Goal: Task Accomplishment & Management: Manage account settings

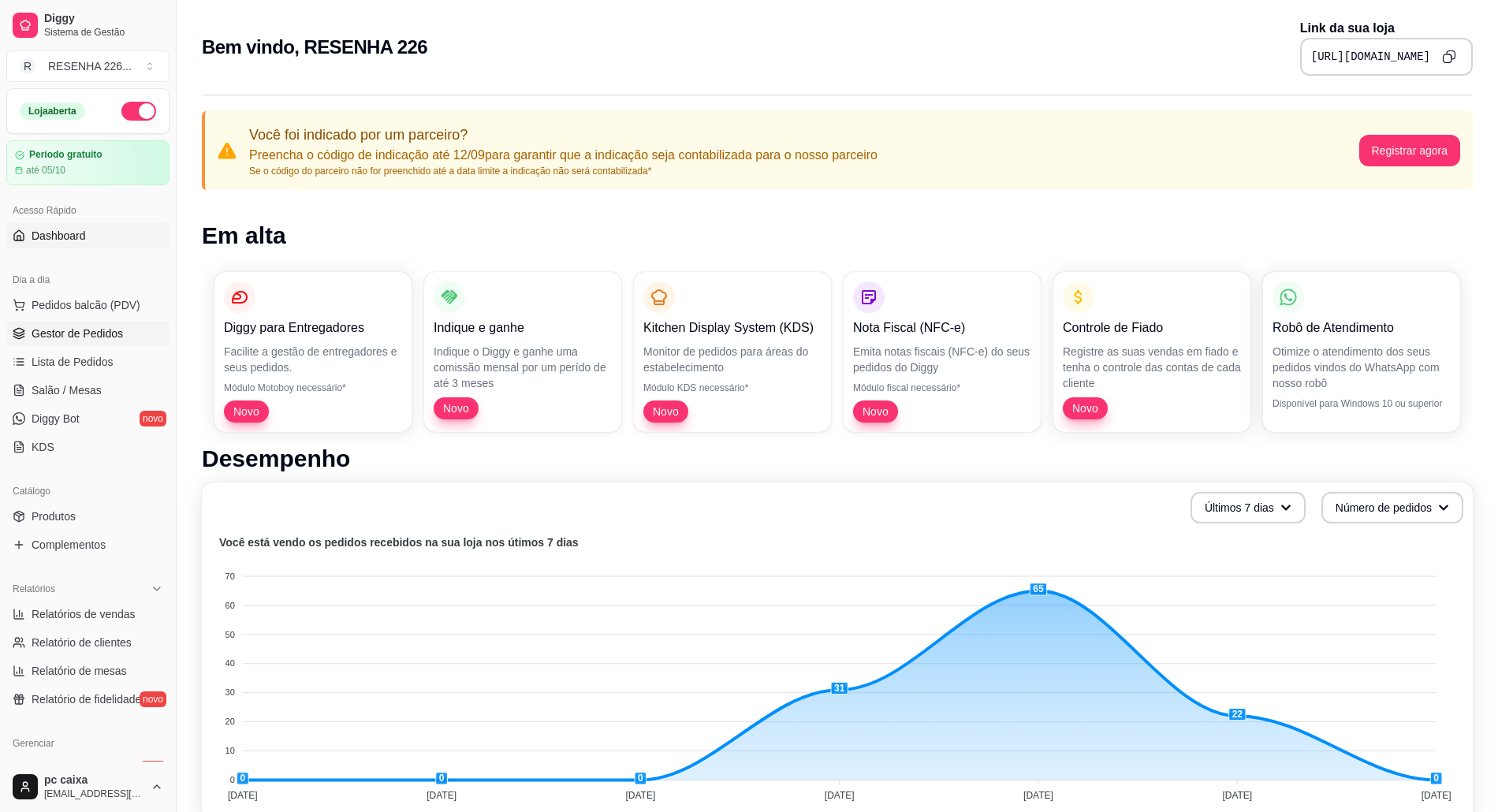
click at [46, 324] on link "Gestor de Pedidos" at bounding box center [88, 333] width 163 height 25
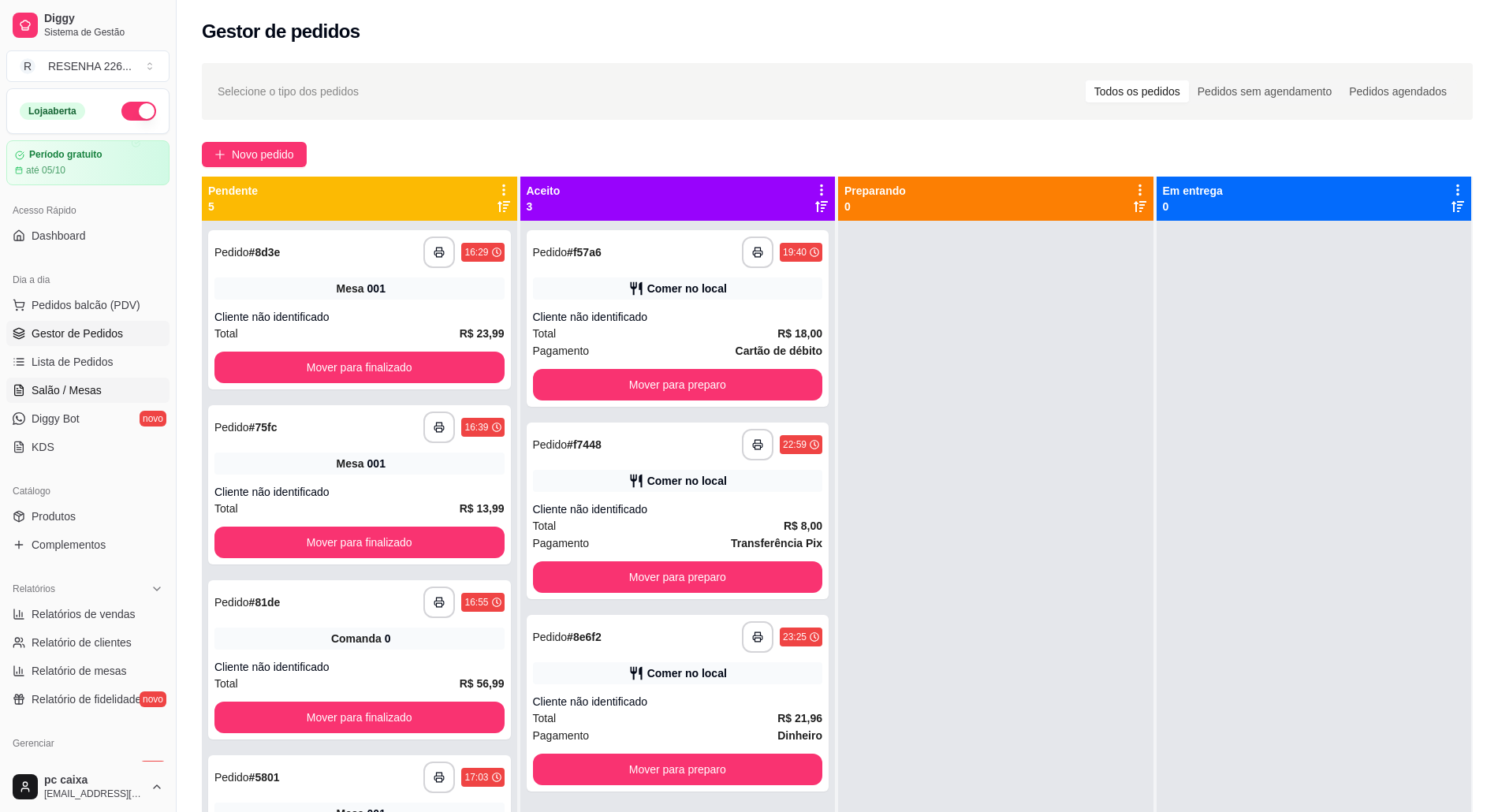
click at [102, 389] on link "Salão / Mesas" at bounding box center [88, 390] width 163 height 25
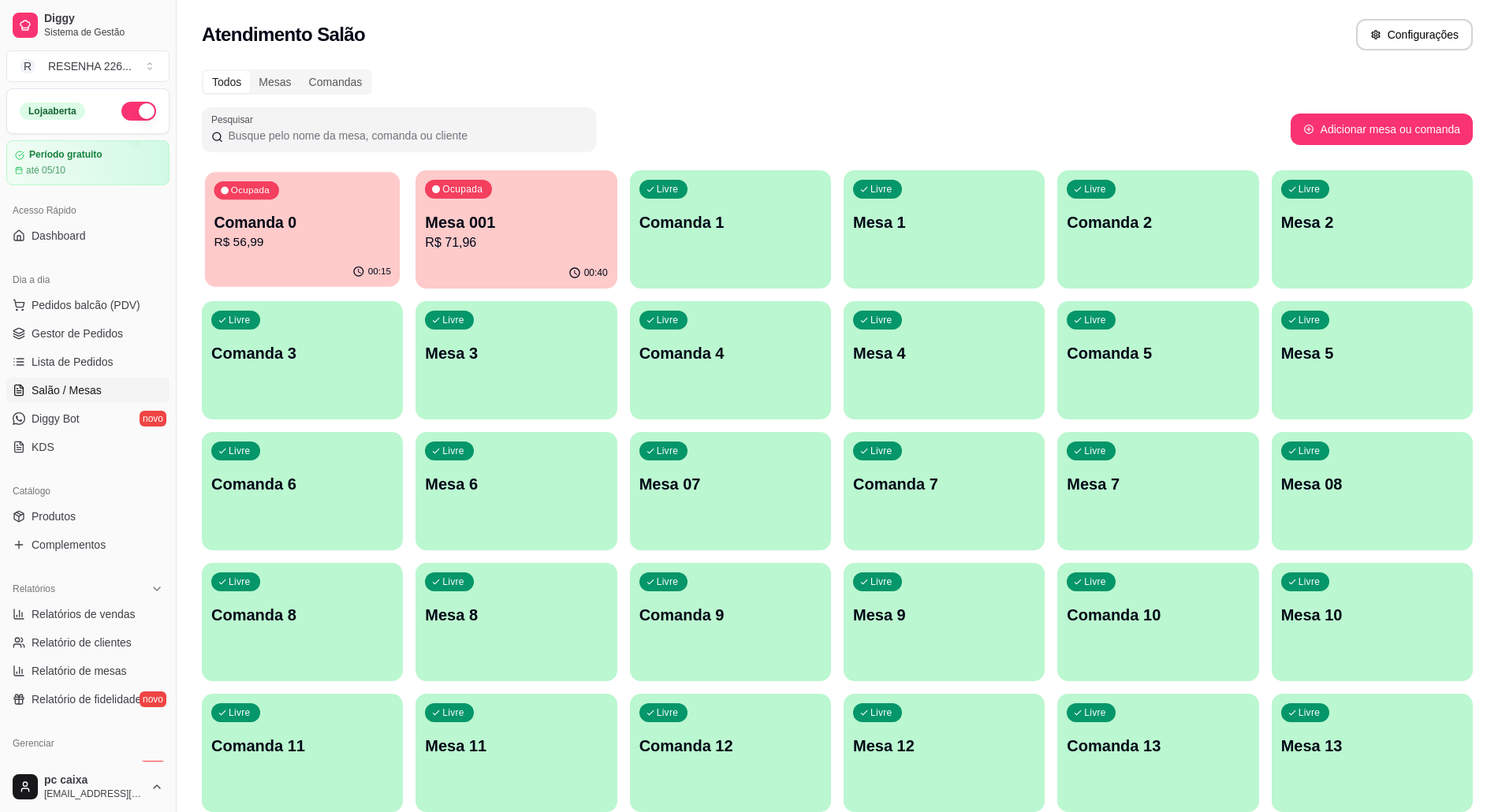
click at [344, 237] on p "R$ 56,99" at bounding box center [302, 243] width 177 height 18
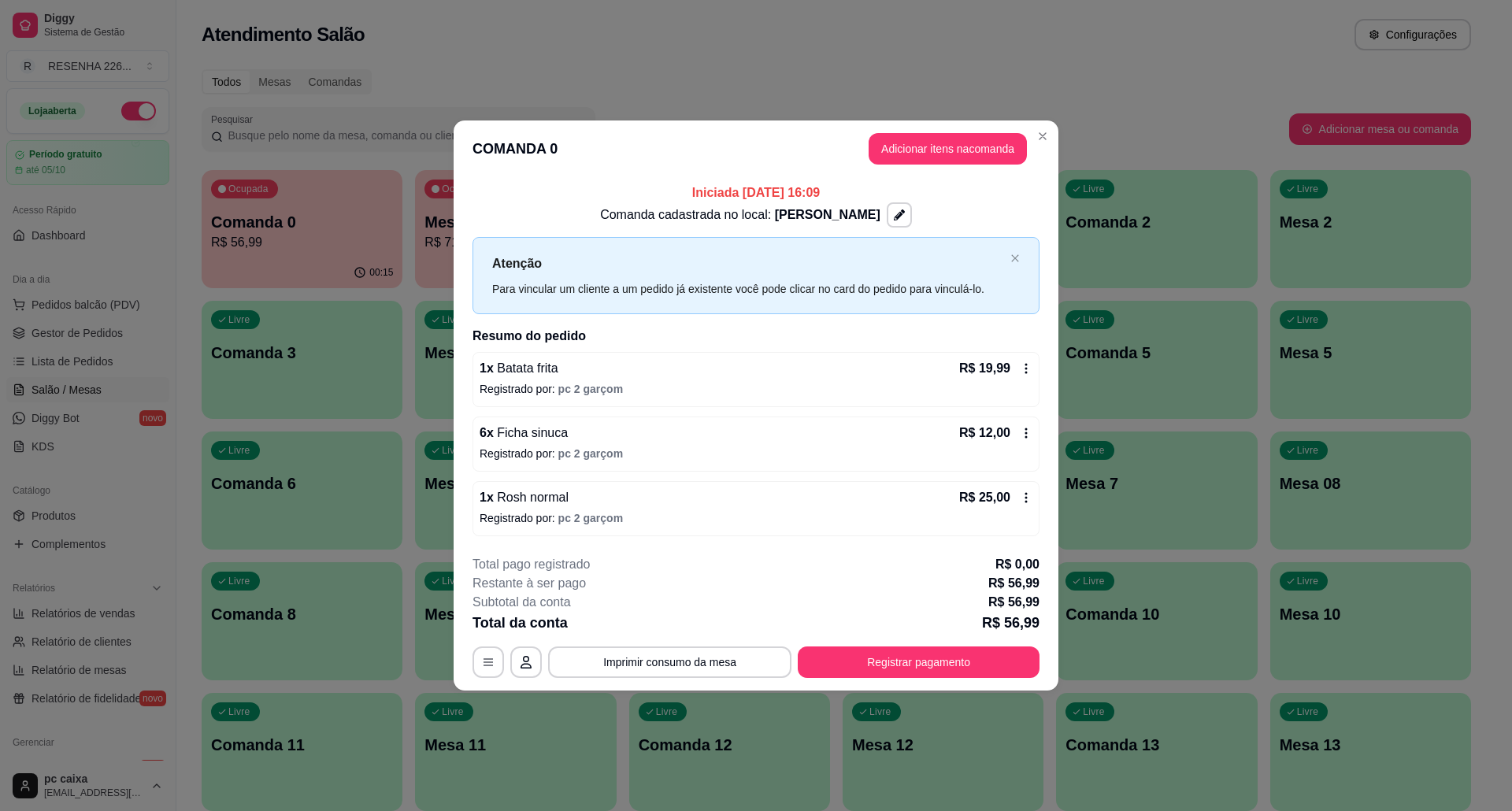
click at [1028, 363] on icon at bounding box center [1025, 368] width 12 height 12
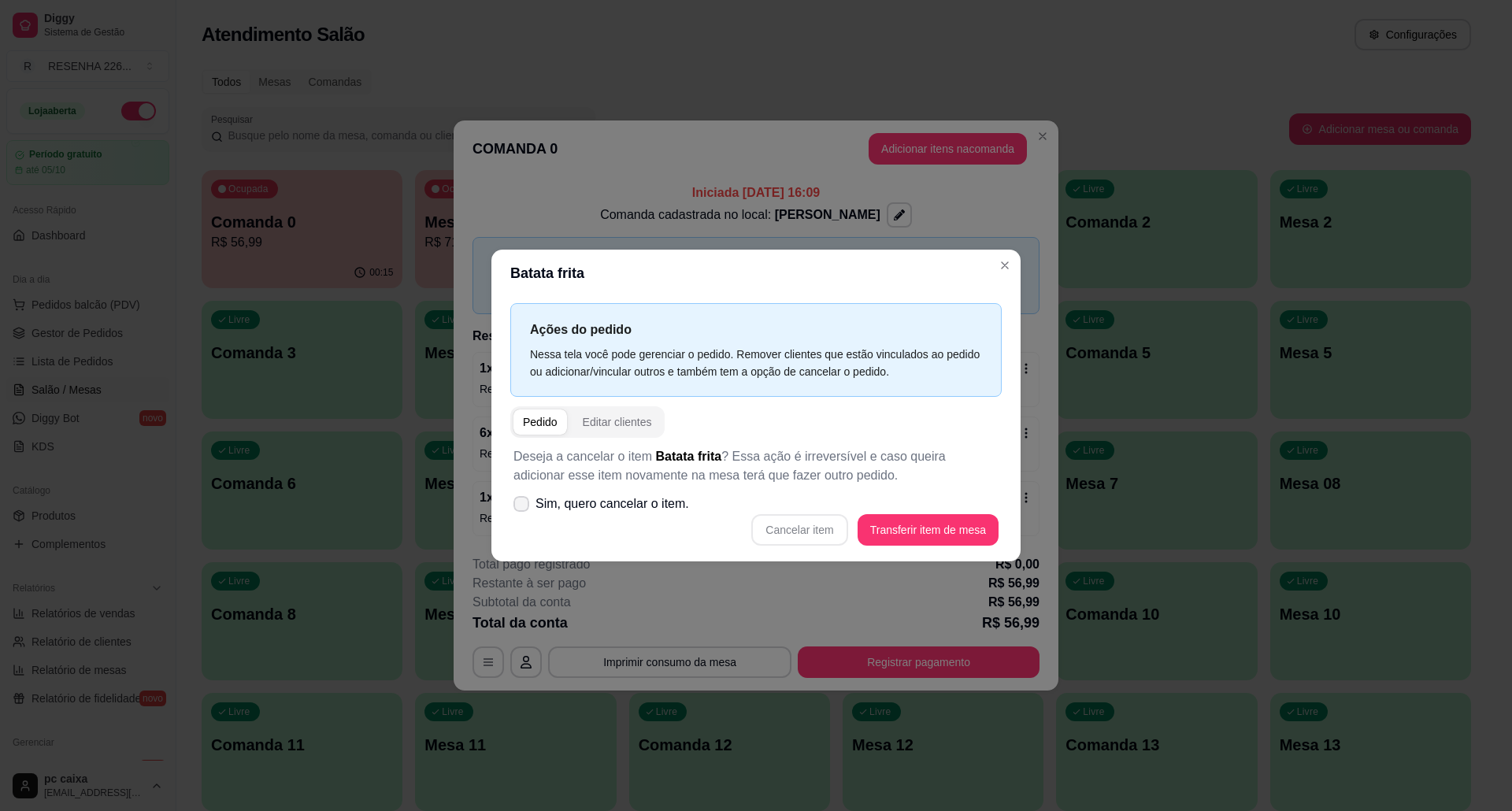
click at [584, 498] on span "Sim, quero cancelar o item." at bounding box center [612, 503] width 154 height 19
click at [523, 507] on input "Sim, quero cancelar o item." at bounding box center [517, 512] width 11 height 11
checkbox input "true"
click at [831, 526] on button "Cancelar item" at bounding box center [799, 530] width 94 height 31
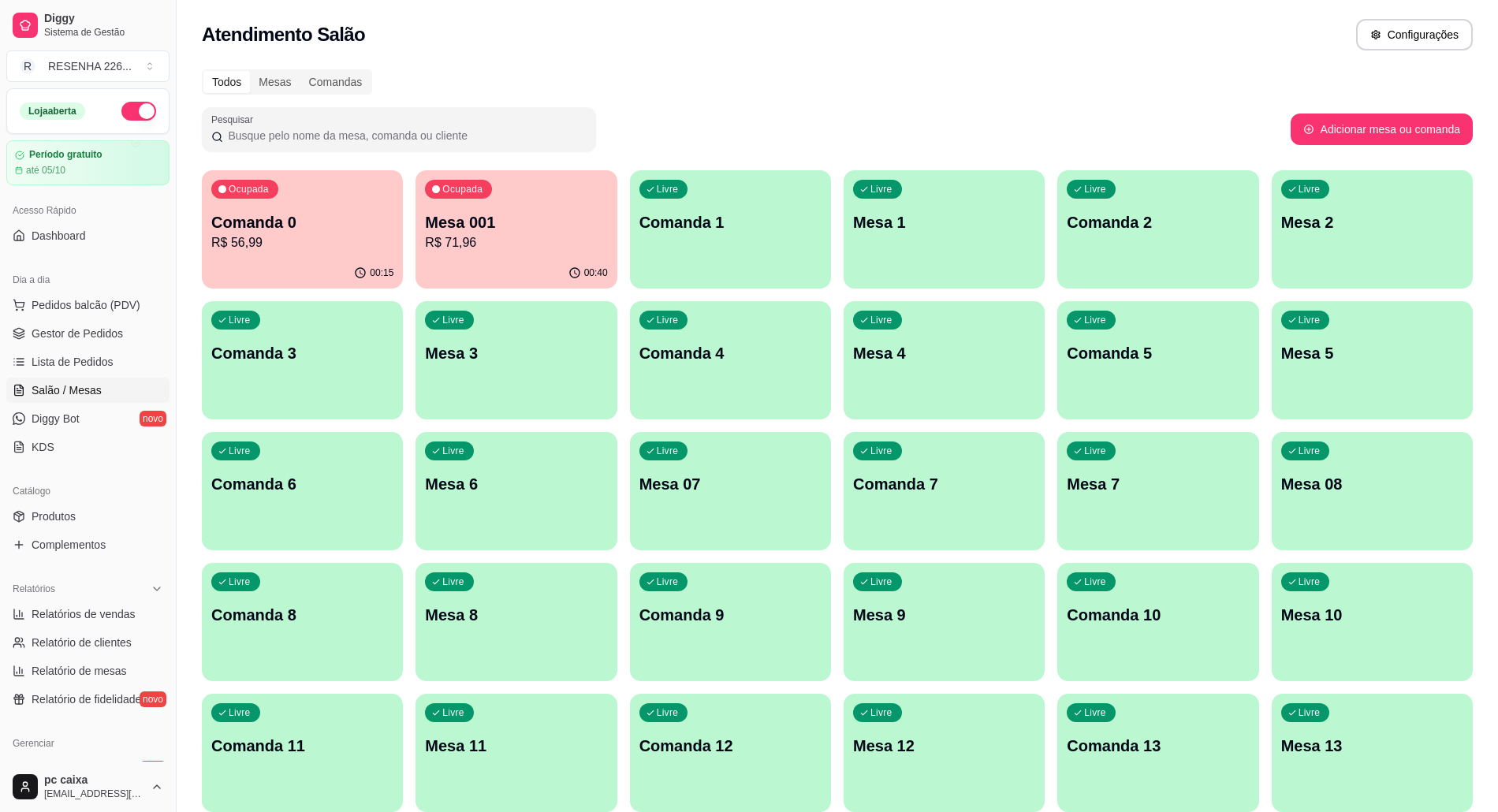
click at [533, 240] on p "R$ 71,96" at bounding box center [516, 243] width 182 height 19
